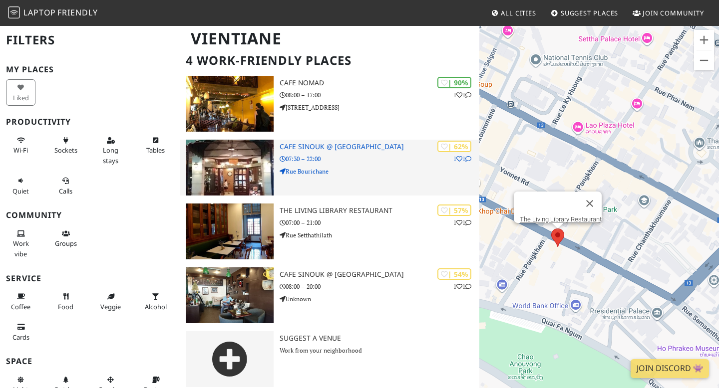
scroll to position [73, 0]
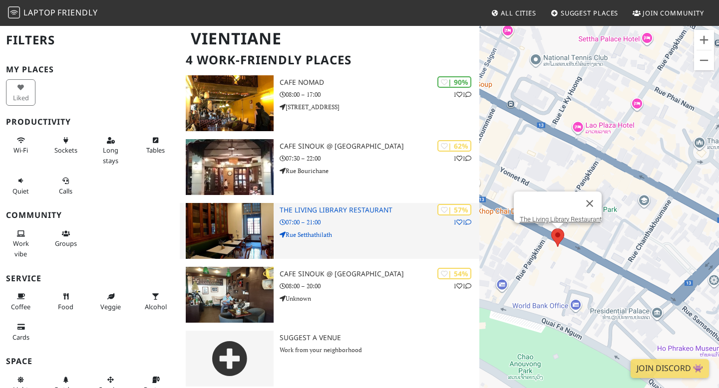
click at [338, 221] on p "07:00 – 21:00" at bounding box center [380, 222] width 200 height 9
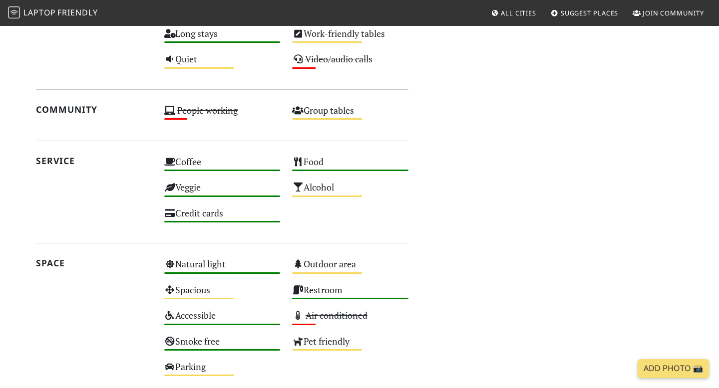
scroll to position [567, 0]
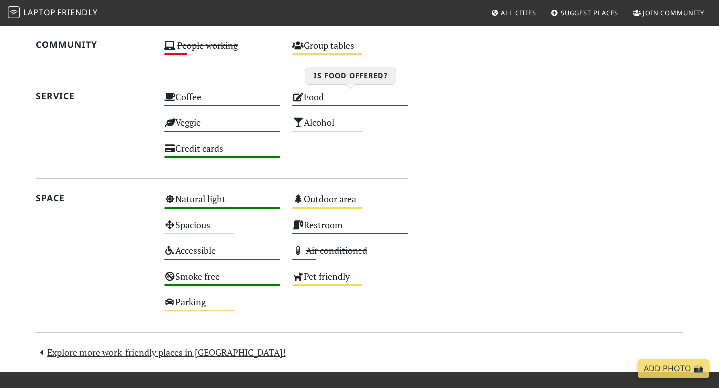
click at [307, 101] on div "Food High" at bounding box center [350, 101] width 128 height 25
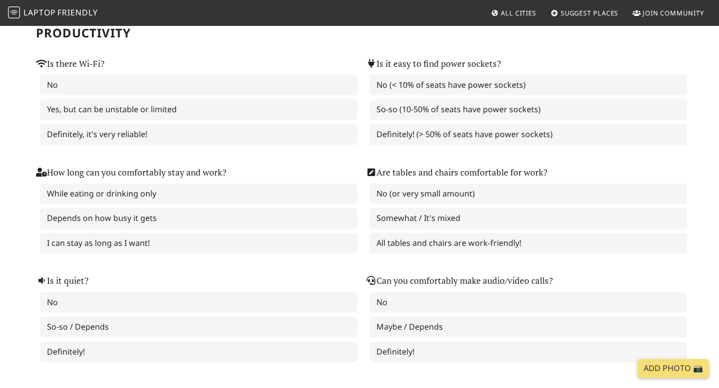
scroll to position [109, 0]
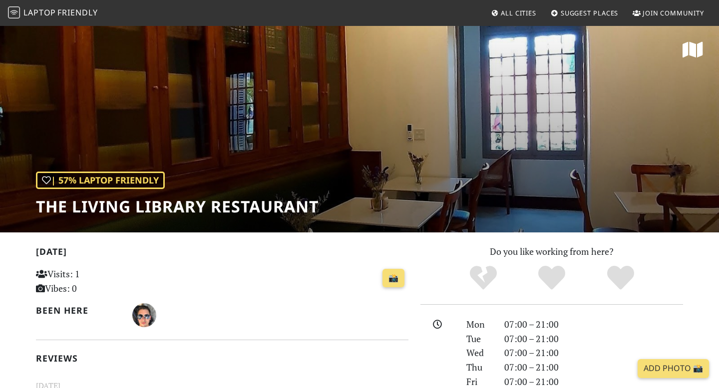
scroll to position [567, 0]
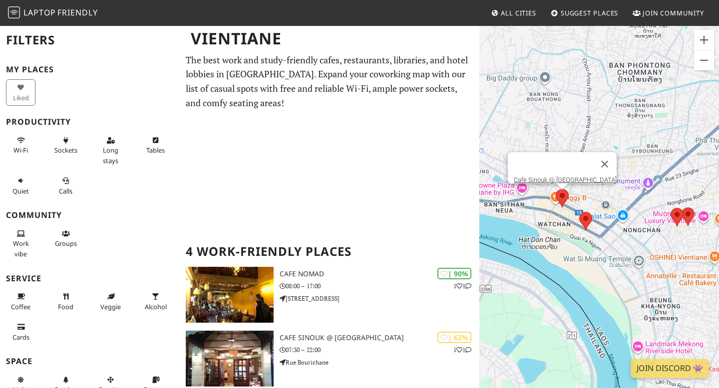
click at [556, 189] on area at bounding box center [556, 189] width 0 height 0
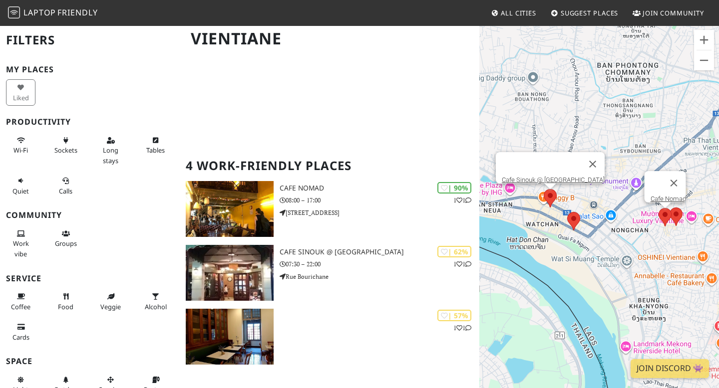
scroll to position [119, 0]
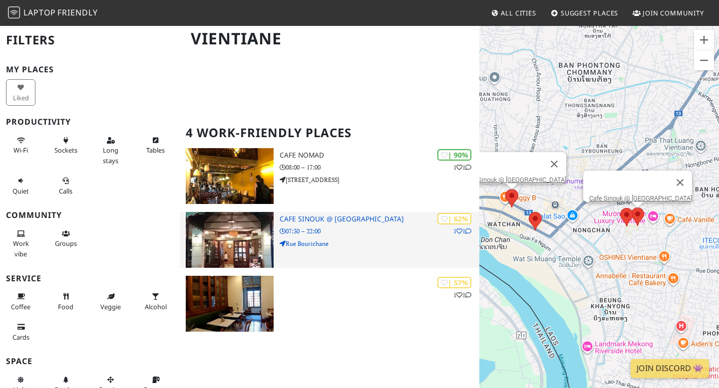
click at [367, 240] on p "Rue Bourichane" at bounding box center [380, 243] width 200 height 9
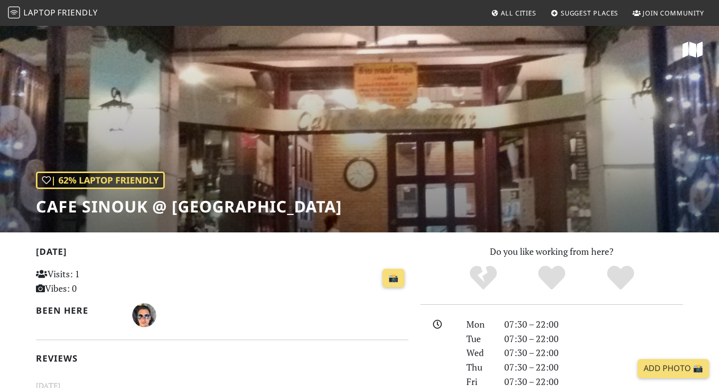
click at [321, 154] on div "| 62% Laptop Friendly Cafe Sinouk @ [GEOGRAPHIC_DATA]" at bounding box center [359, 129] width 719 height 208
click at [260, 174] on div "| 62% Laptop Friendly Cafe Sinouk @ [GEOGRAPHIC_DATA]" at bounding box center [189, 194] width 306 height 44
click at [261, 181] on div "| 62% Laptop Friendly Cafe Sinouk @ [GEOGRAPHIC_DATA]" at bounding box center [189, 194] width 306 height 44
